Goal: Information Seeking & Learning: Check status

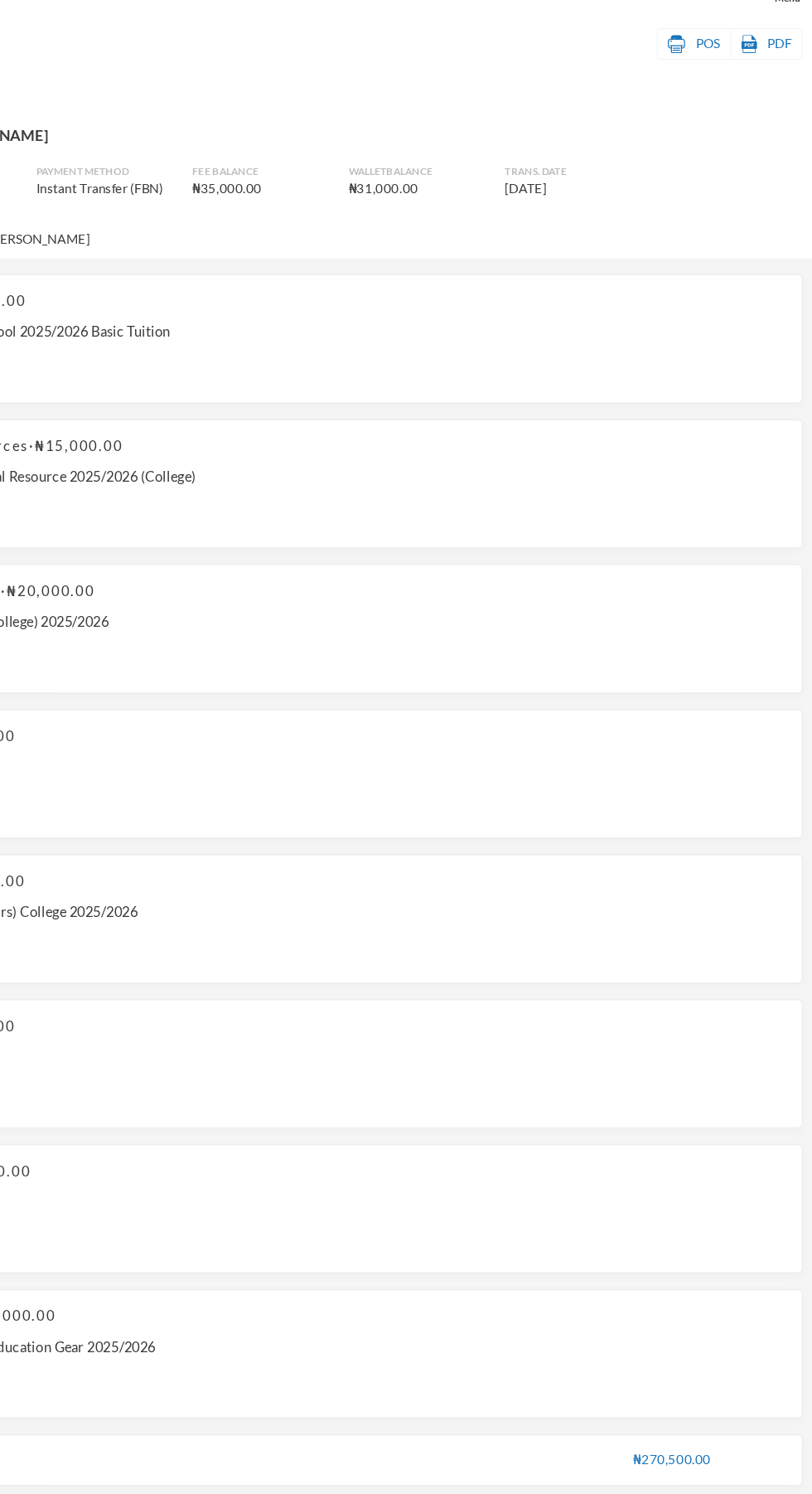
scroll to position [8, 0]
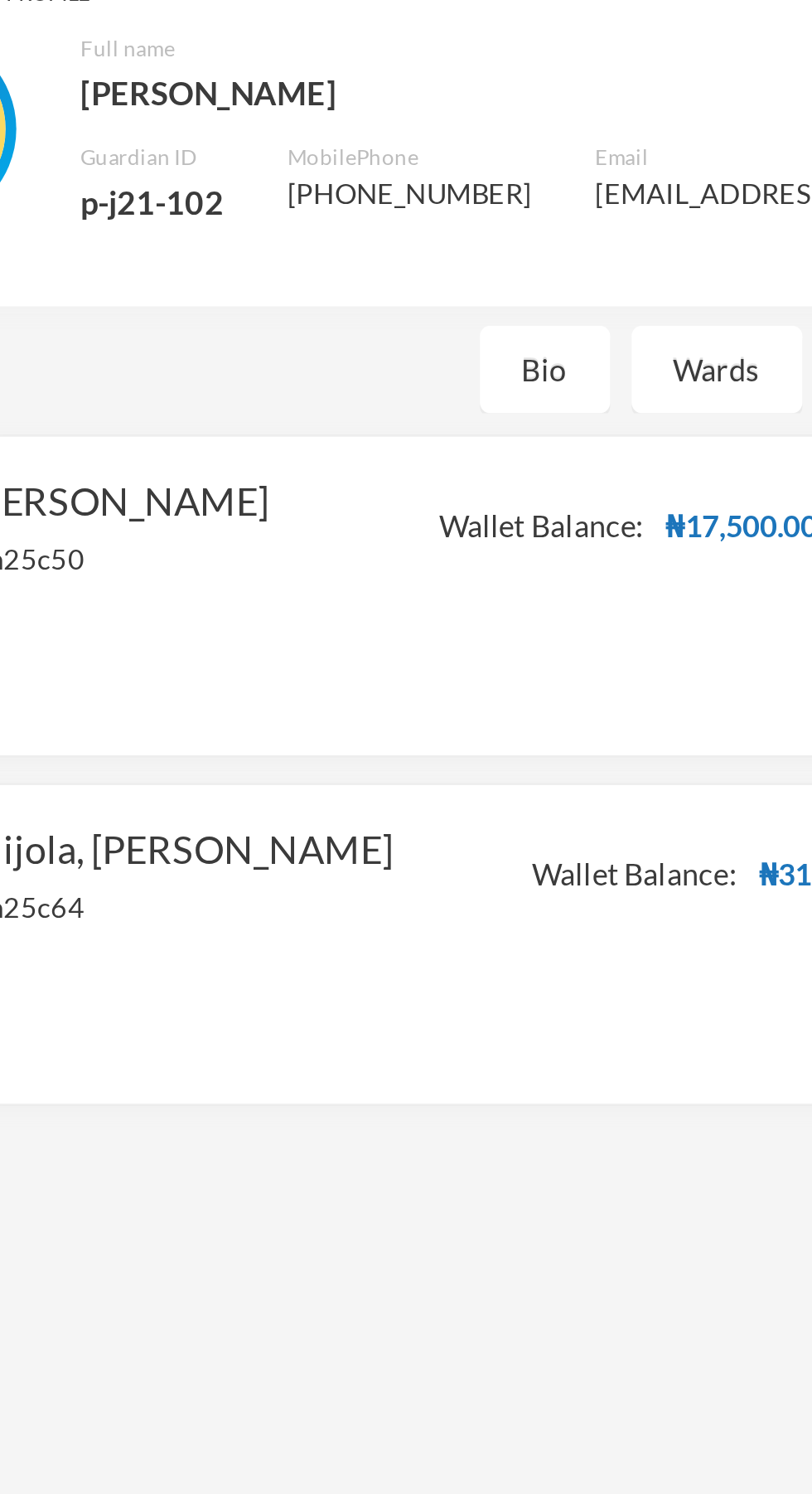
click at [353, 211] on div "Wards" at bounding box center [359, 216] width 67 height 34
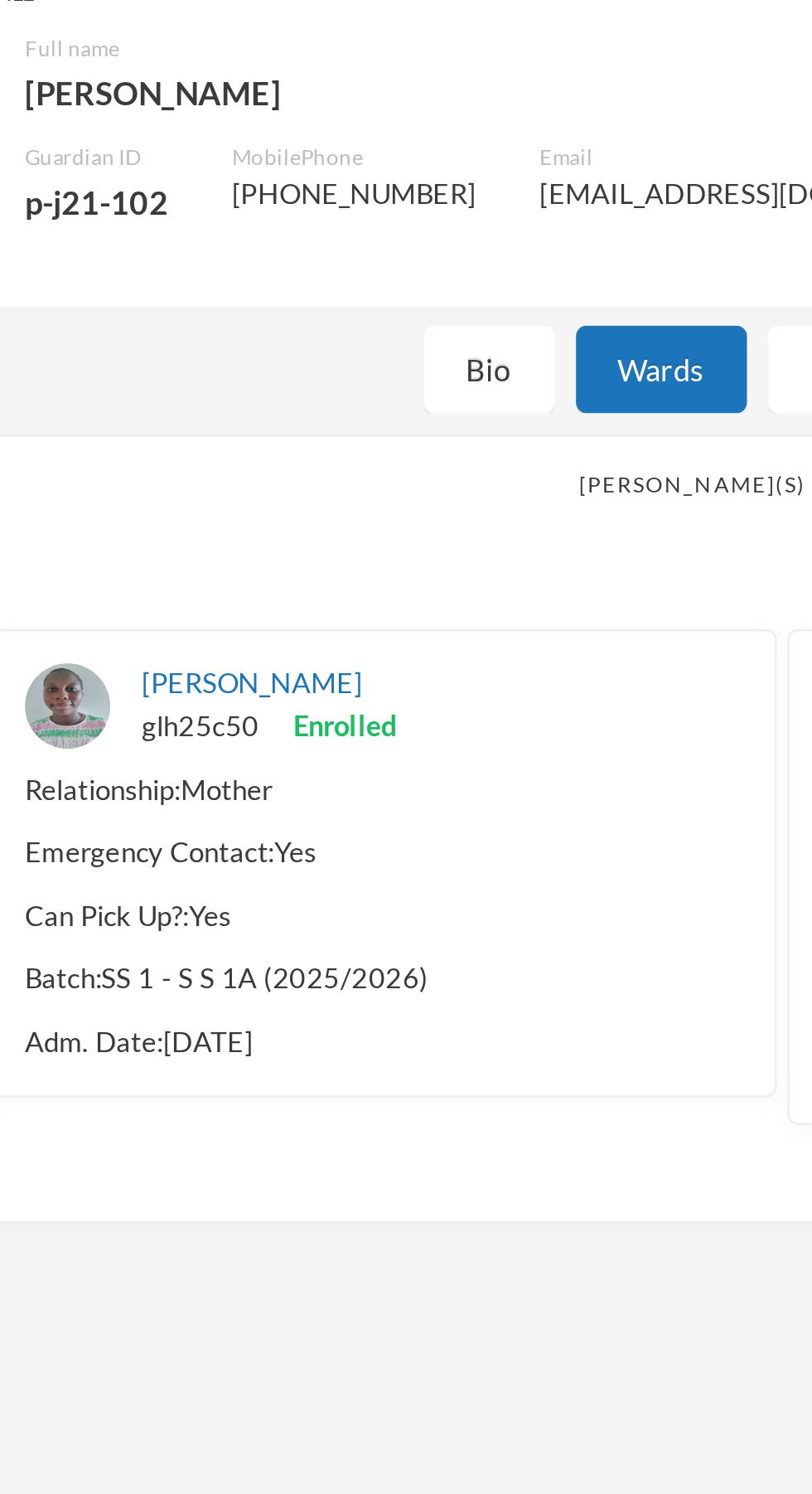
click at [243, 336] on link "[PERSON_NAME]" at bounding box center [200, 337] width 85 height 13
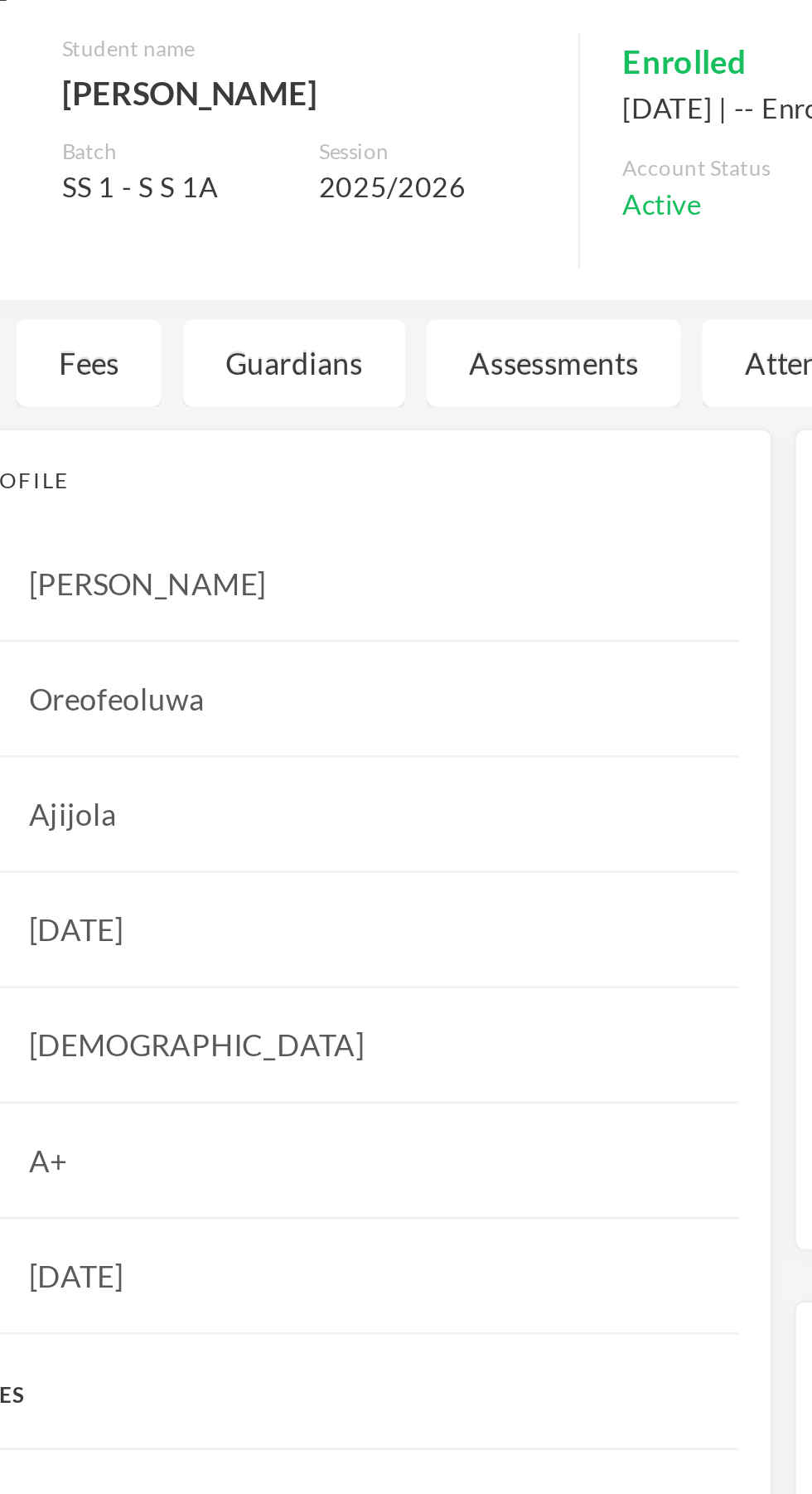
click at [145, 224] on div "Fees" at bounding box center [137, 213] width 56 height 34
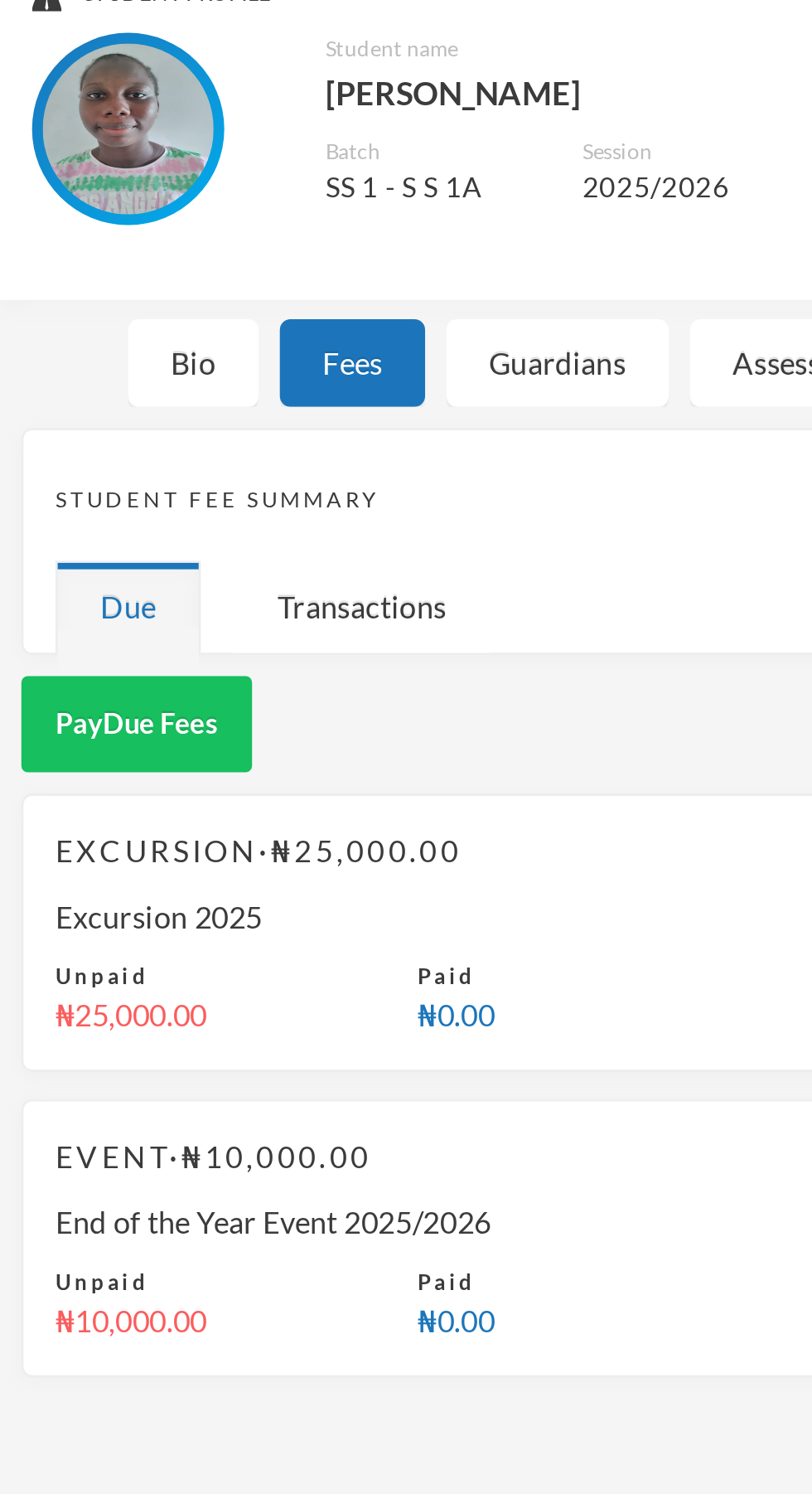
click at [135, 315] on div "Transactions" at bounding box center [140, 308] width 101 height 36
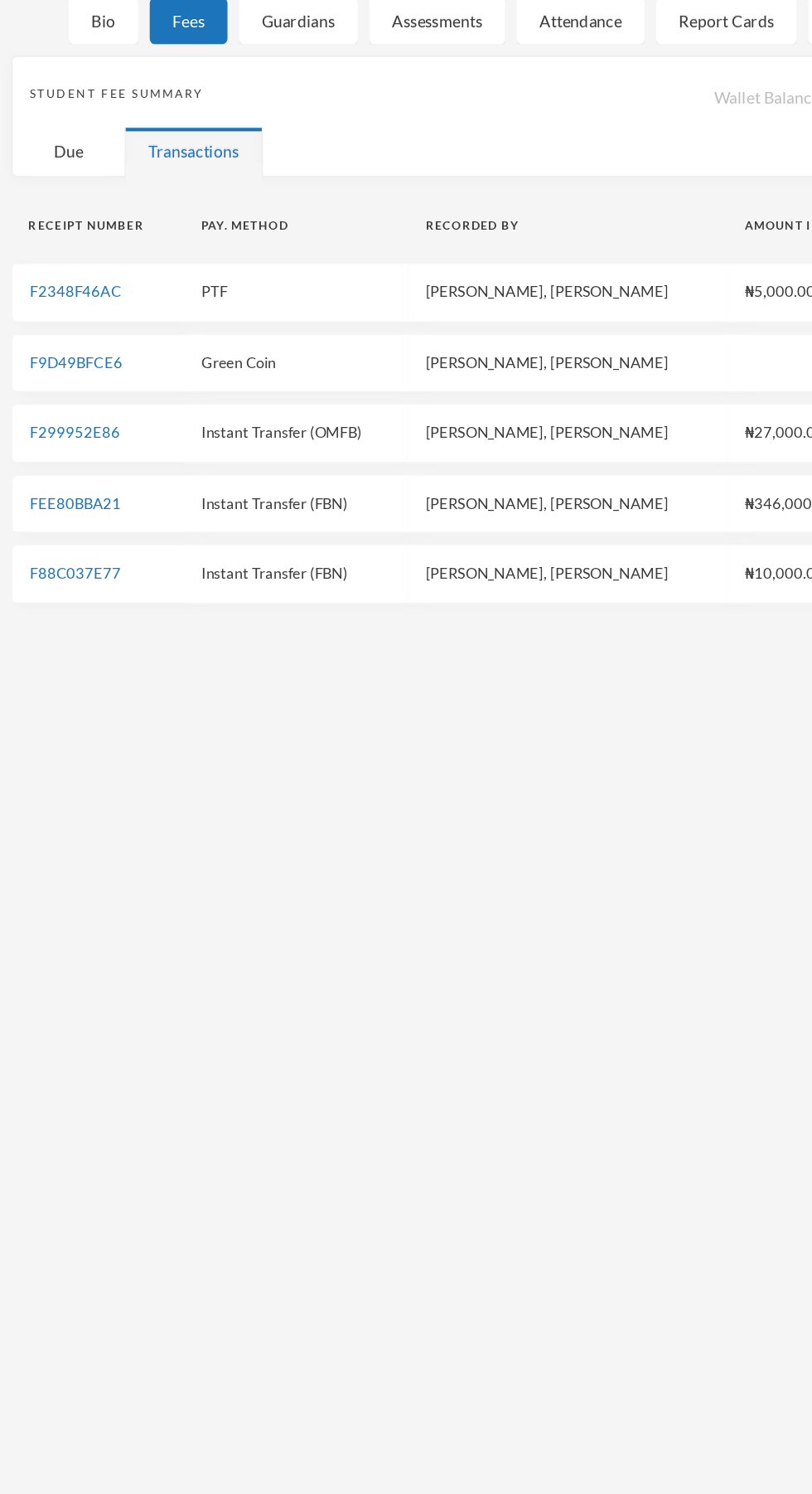
click at [72, 563] on link "FEE80BBA21" at bounding box center [55, 563] width 67 height 13
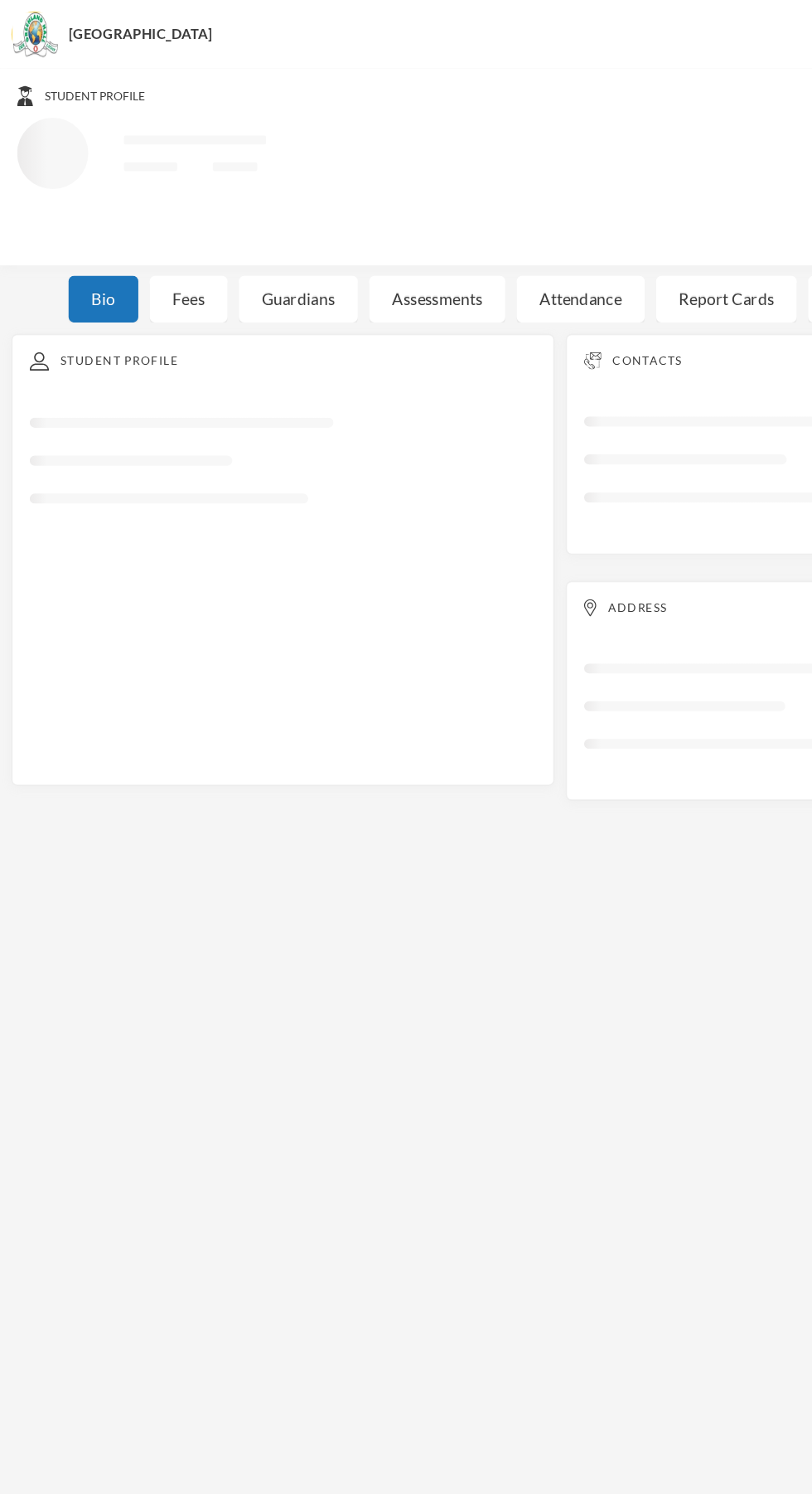
click at [138, 218] on div "Fees" at bounding box center [137, 216] width 56 height 34
